Goal: Task Accomplishment & Management: Use online tool/utility

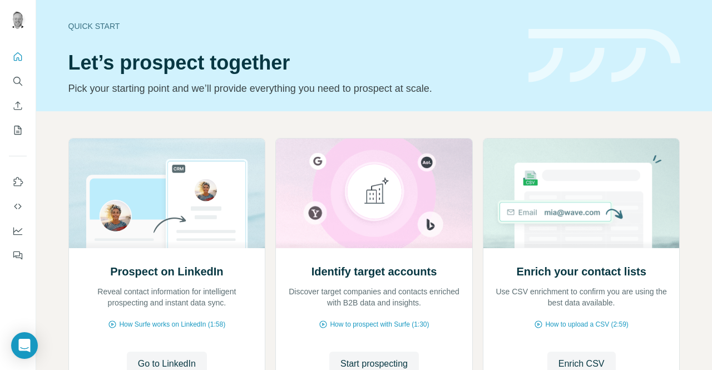
click at [481, 78] on div "Quick start Let’s prospect together Pick your starting point and we’ll provide …" at bounding box center [291, 55] width 447 height 81
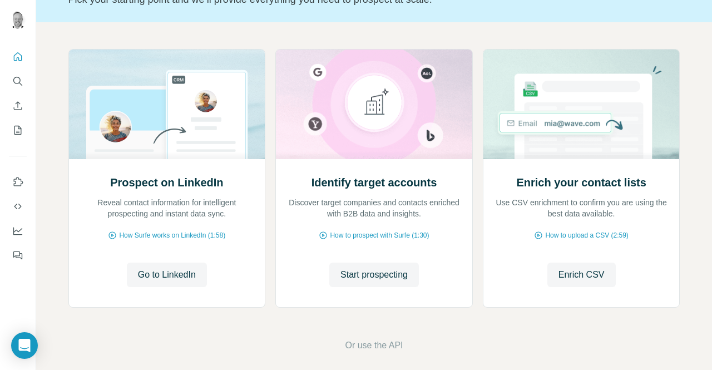
scroll to position [98, 0]
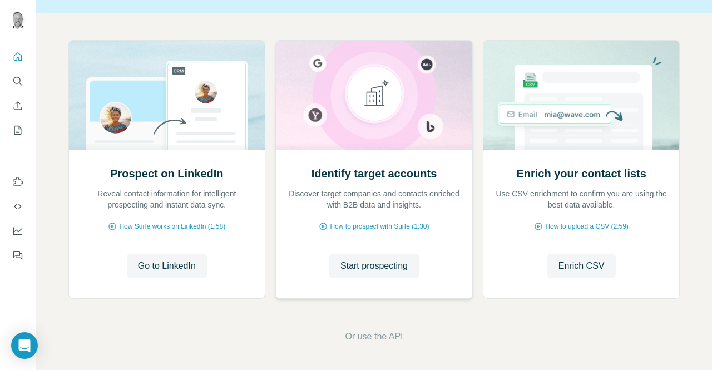
drag, startPoint x: 370, startPoint y: 266, endPoint x: 334, endPoint y: 218, distance: 59.8
click at [334, 218] on div "Identify target accounts Discover target companies and contacts enriched with B…" at bounding box center [374, 224] width 196 height 148
click at [356, 262] on span "Start prospecting" at bounding box center [374, 265] width 67 height 13
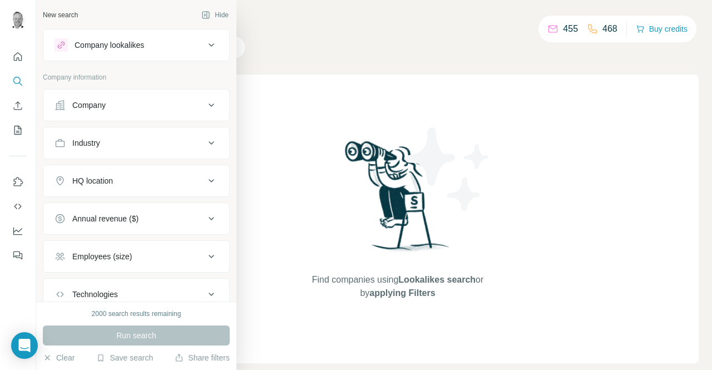
click at [105, 41] on div "Company lookalikes" at bounding box center [110, 45] width 70 height 11
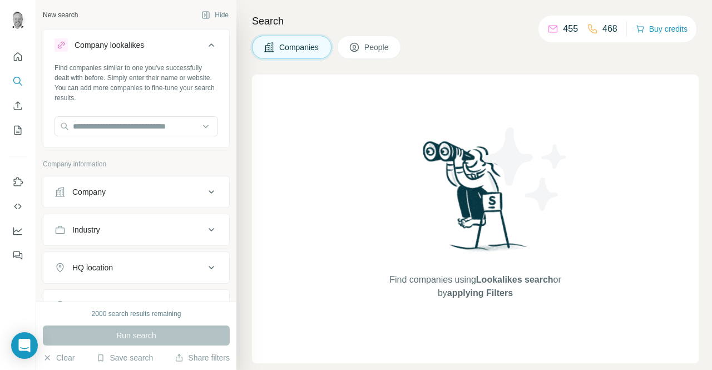
click at [297, 141] on div "Find companies using Lookalikes search or by applying Filters" at bounding box center [475, 219] width 447 height 289
click at [103, 191] on div "Company" at bounding box center [88, 191] width 33 height 11
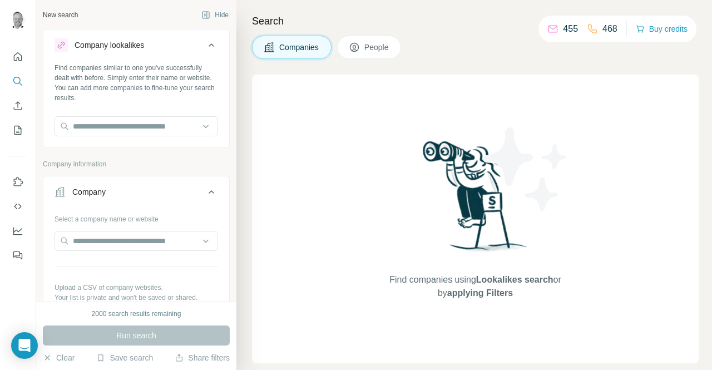
click at [282, 181] on div "Find companies using Lookalikes search or by applying Filters" at bounding box center [475, 219] width 447 height 289
click at [185, 171] on div "Company information" at bounding box center [136, 167] width 187 height 17
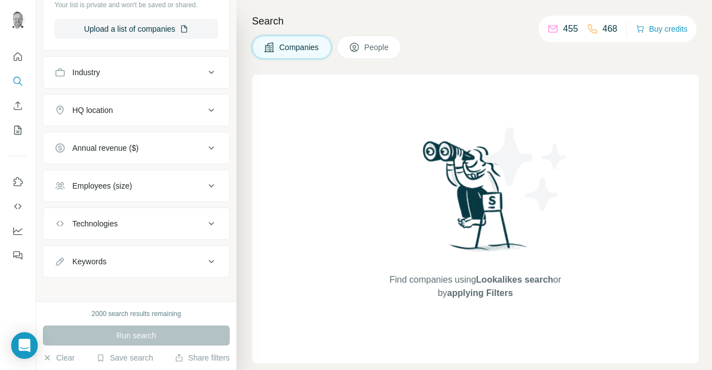
scroll to position [296, 0]
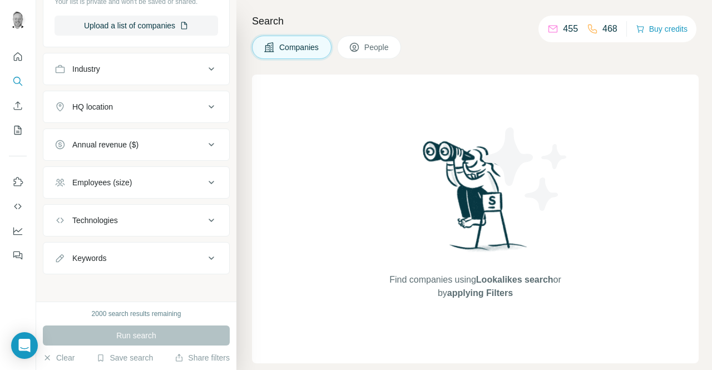
click at [168, 253] on div "Keywords" at bounding box center [130, 258] width 150 height 11
click at [128, 283] on input "text" at bounding box center [125, 286] width 141 height 20
type input "********"
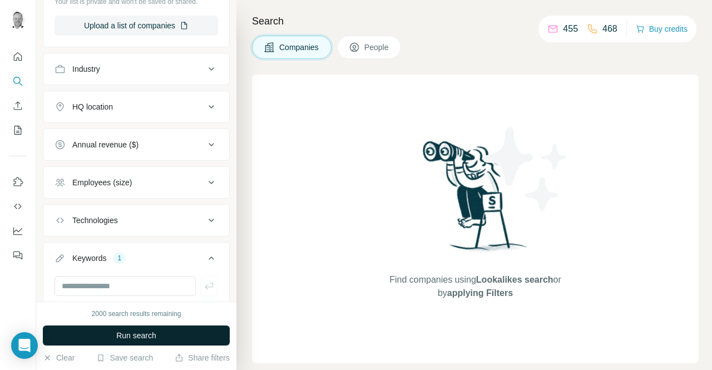
click at [145, 330] on span "Run search" at bounding box center [136, 335] width 40 height 11
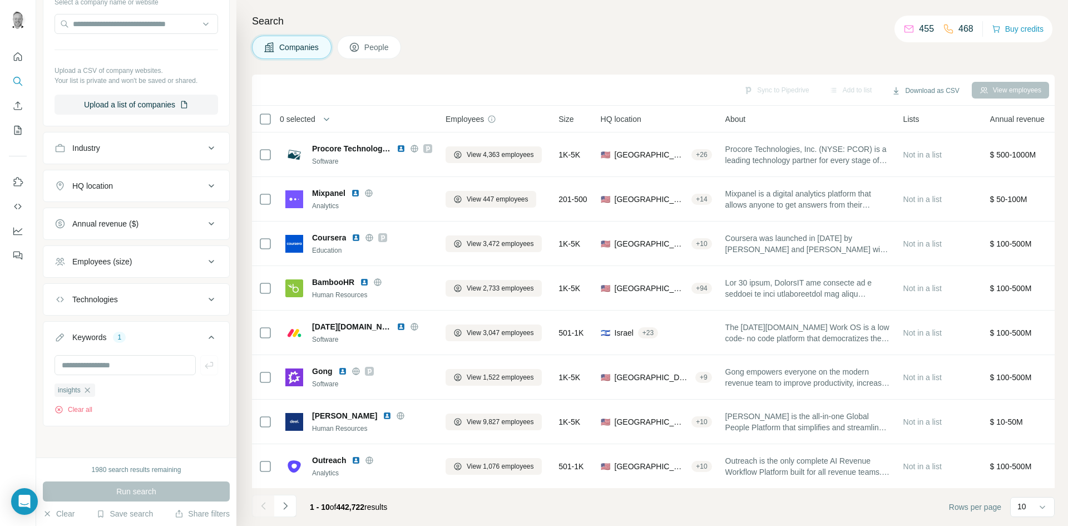
scroll to position [218, 0]
